Goal: Task Accomplishment & Management: Complete application form

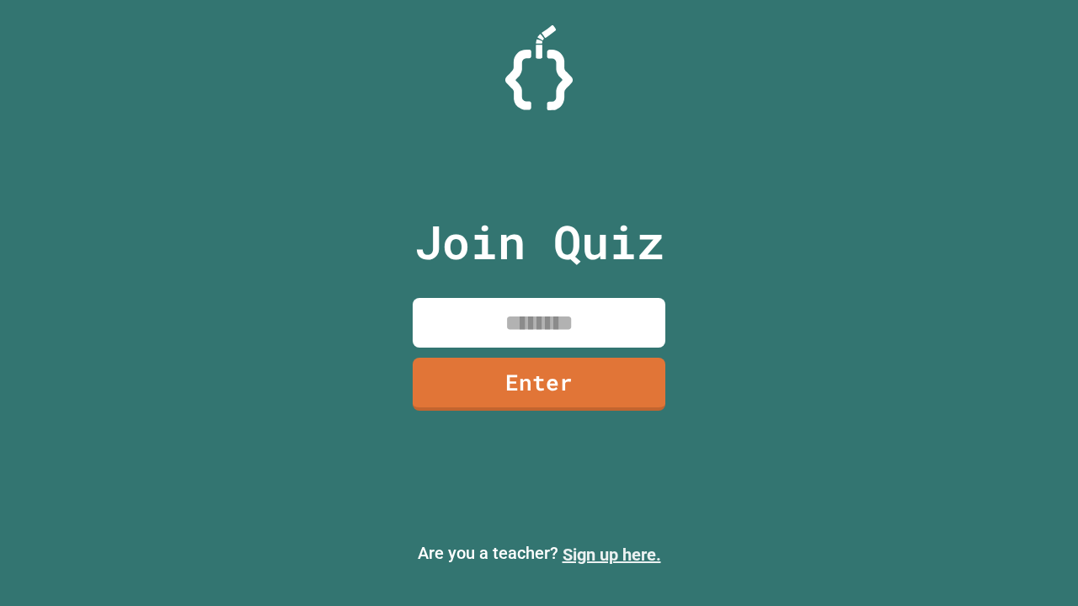
click at [611, 555] on link "Sign up here." at bounding box center [612, 555] width 99 height 20
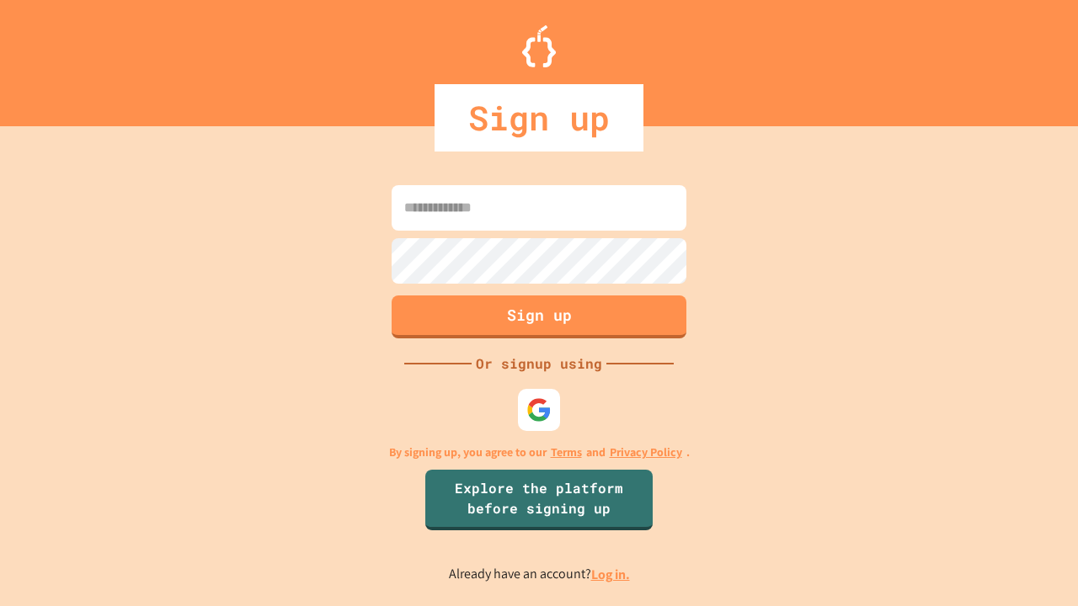
click at [611, 574] on link "Log in." at bounding box center [610, 575] width 39 height 18
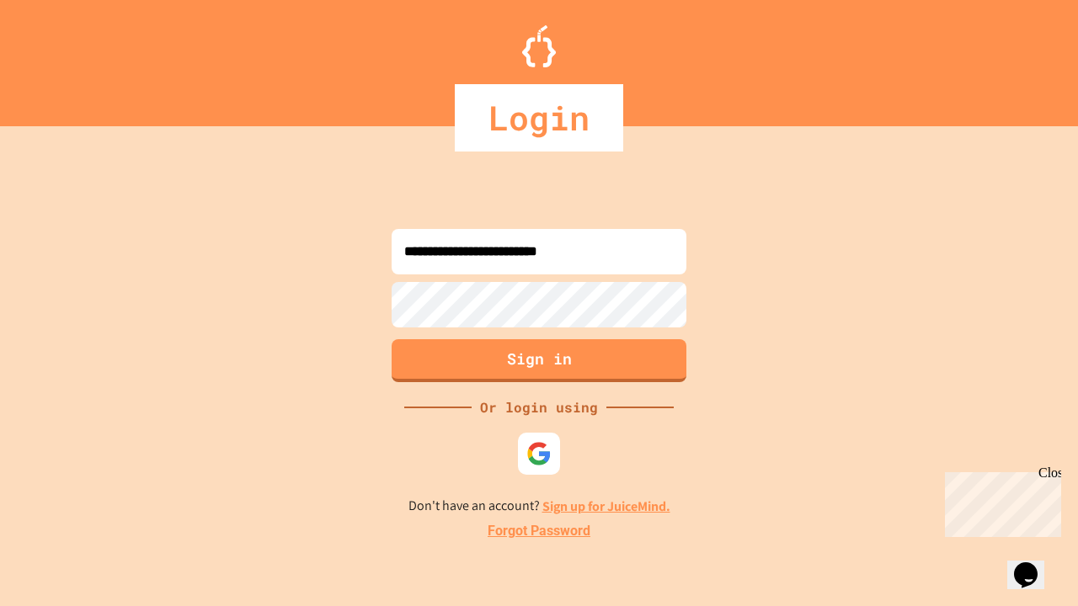
type input "**********"
